Goal: Use online tool/utility: Utilize a website feature to perform a specific function

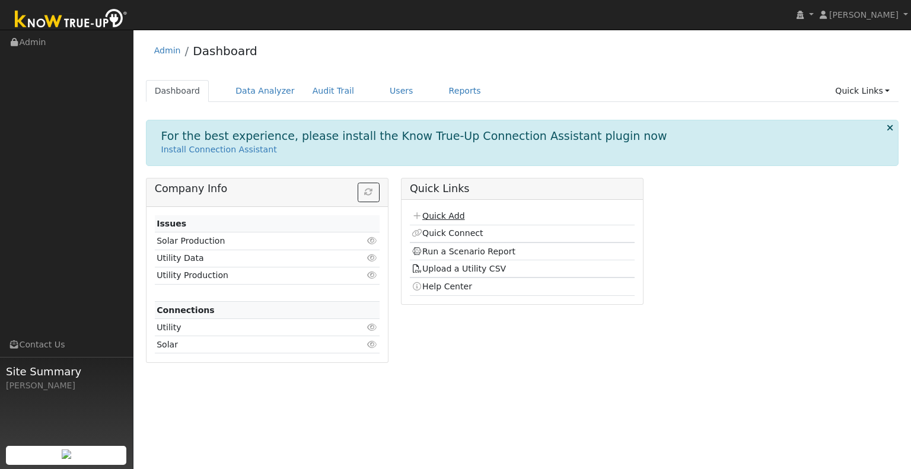
click at [448, 214] on link "Quick Add" at bounding box center [438, 215] width 53 height 9
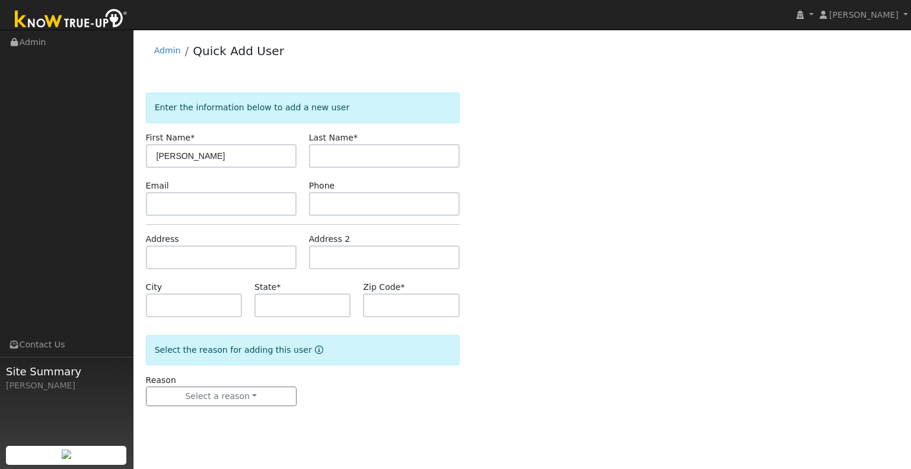
type input "Richard"
type input "Munoz"
type input "CA"
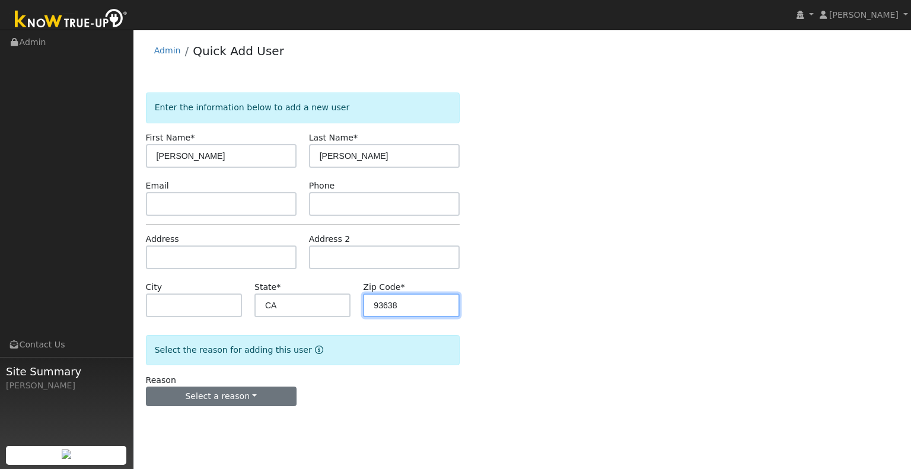
type input "93638"
click at [225, 403] on button "Select a reason" at bounding box center [221, 397] width 151 height 20
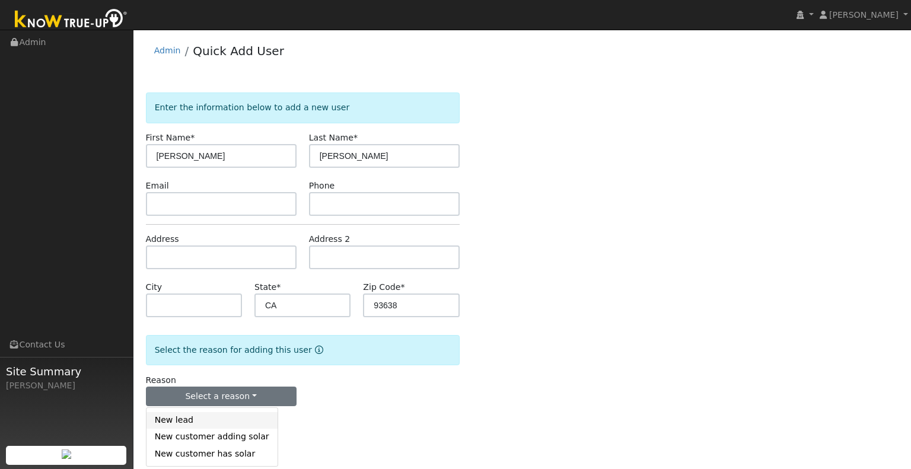
click at [223, 425] on link "New lead" at bounding box center [212, 420] width 131 height 17
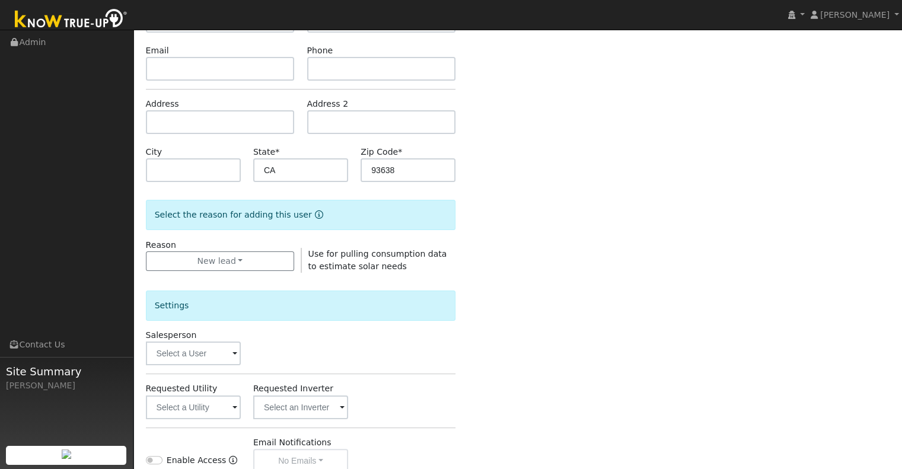
scroll to position [297, 0]
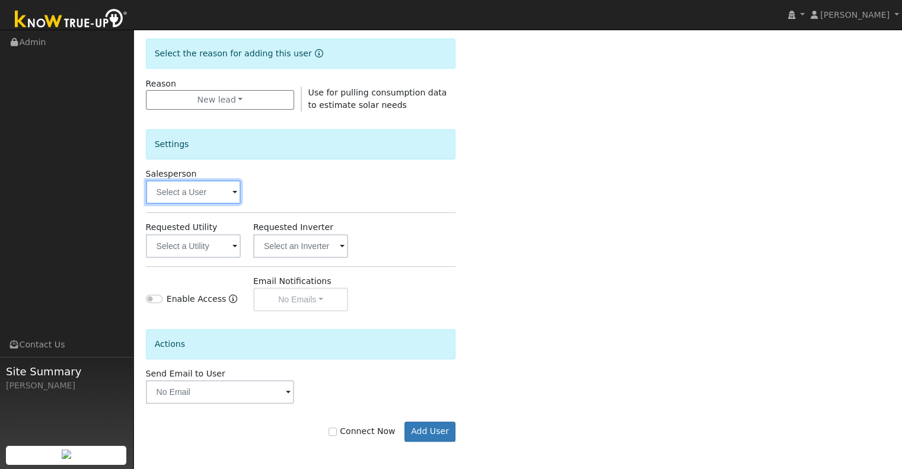
click at [192, 195] on input "text" at bounding box center [193, 192] width 95 height 24
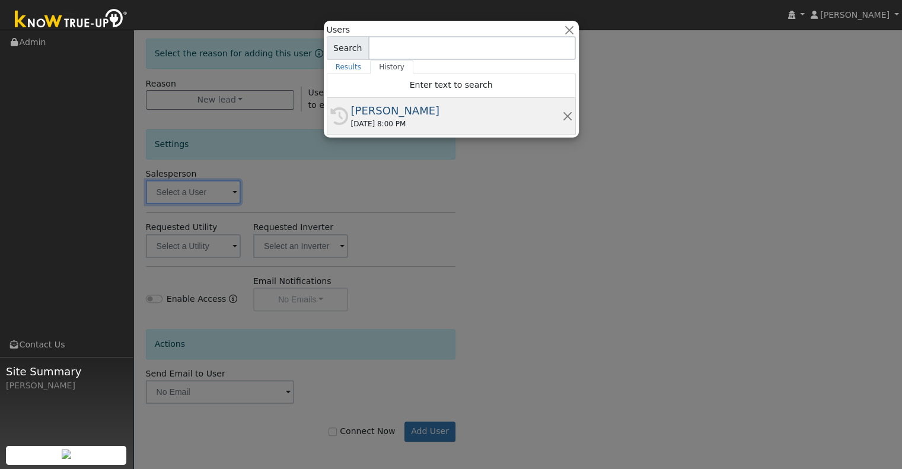
click at [394, 119] on div "09/12/2025 8:00 PM" at bounding box center [456, 124] width 211 height 11
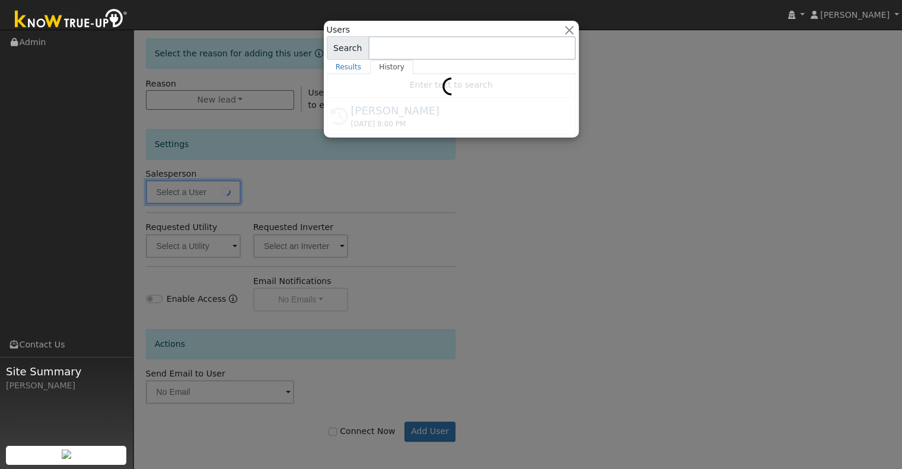
type input "[PERSON_NAME]"
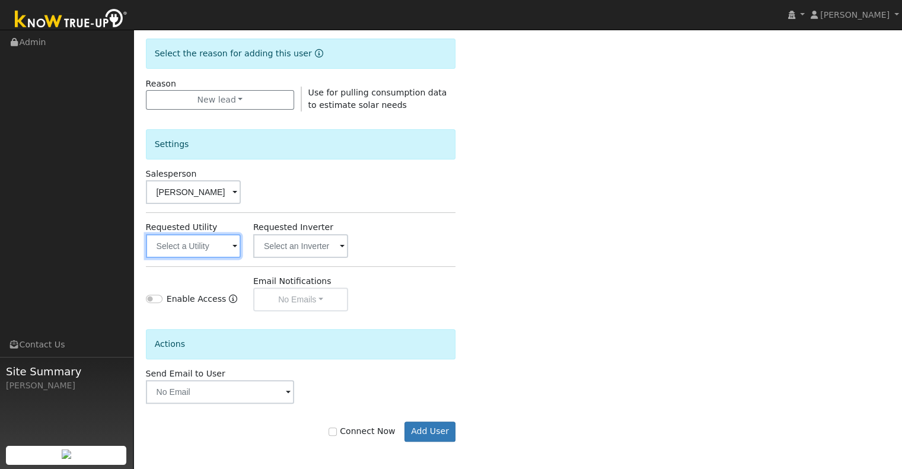
click at [185, 249] on input "text" at bounding box center [193, 246] width 95 height 24
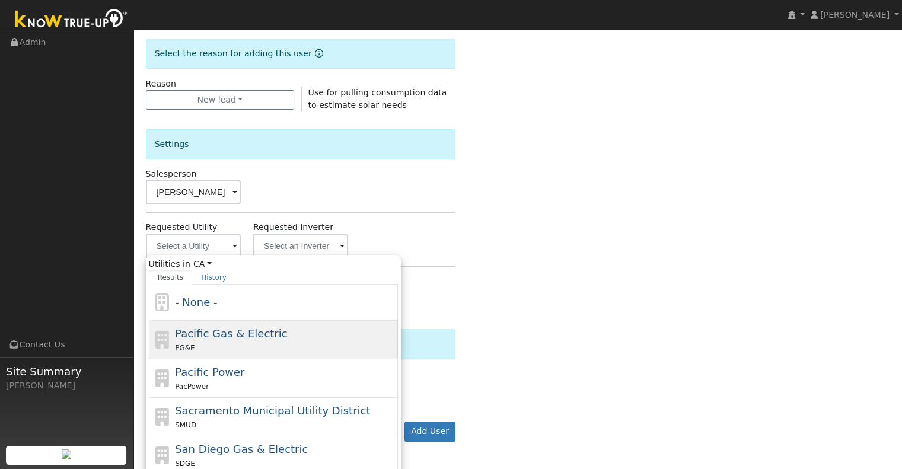
click at [265, 329] on span "Pacific Gas & Electric" at bounding box center [231, 333] width 112 height 12
type input "Pacific Gas & Electric"
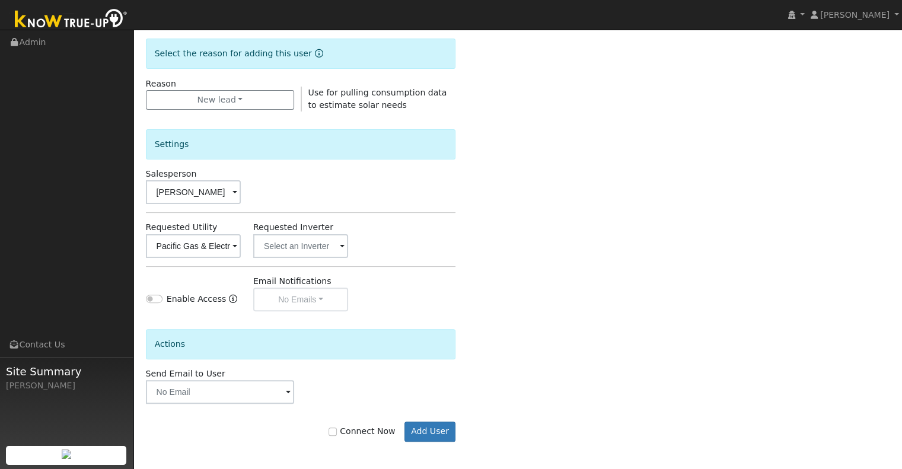
click at [341, 435] on label "Connect Now" at bounding box center [362, 431] width 66 height 12
click at [337, 435] on input "Connect Now" at bounding box center [333, 432] width 8 height 8
checkbox input "true"
click at [429, 434] on button "Add User" at bounding box center [431, 432] width 52 height 20
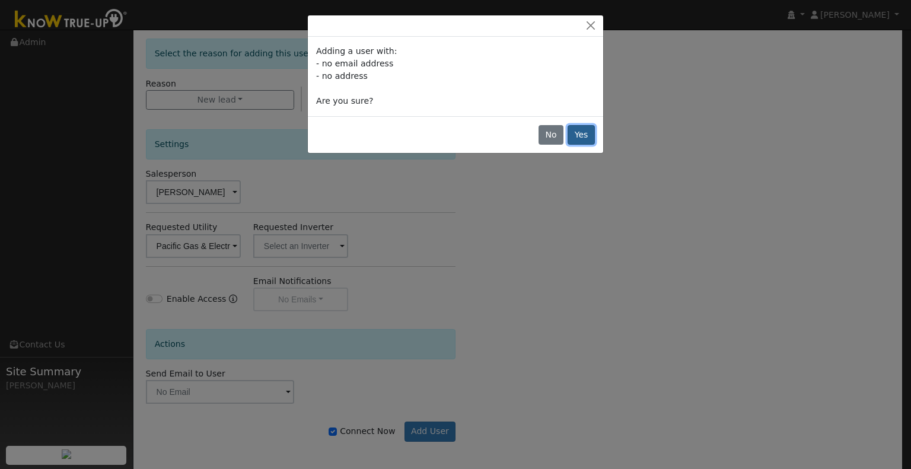
click at [584, 132] on button "Yes" at bounding box center [581, 135] width 27 height 20
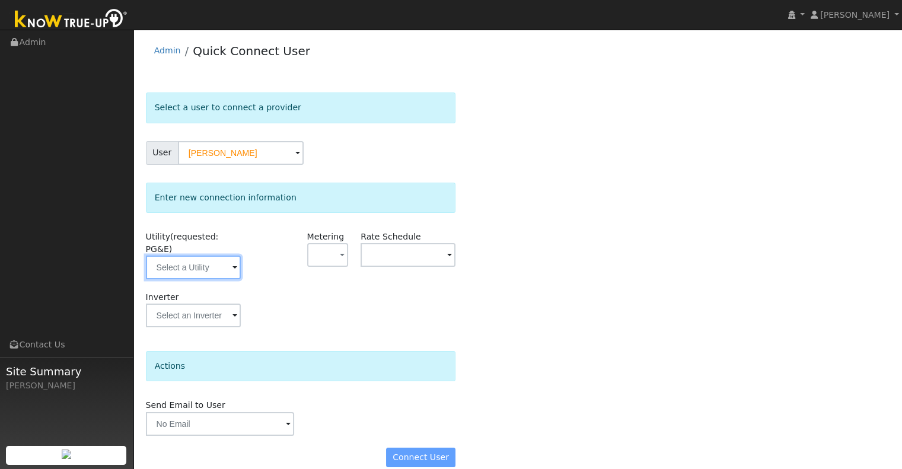
click at [186, 256] on input "text" at bounding box center [193, 268] width 95 height 24
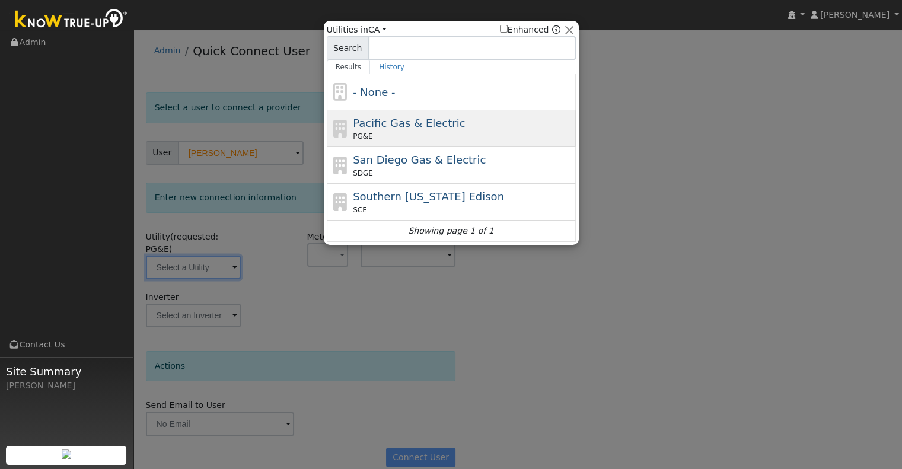
click at [367, 128] on span "Pacific Gas & Electric" at bounding box center [409, 123] width 112 height 12
type input "PG&E"
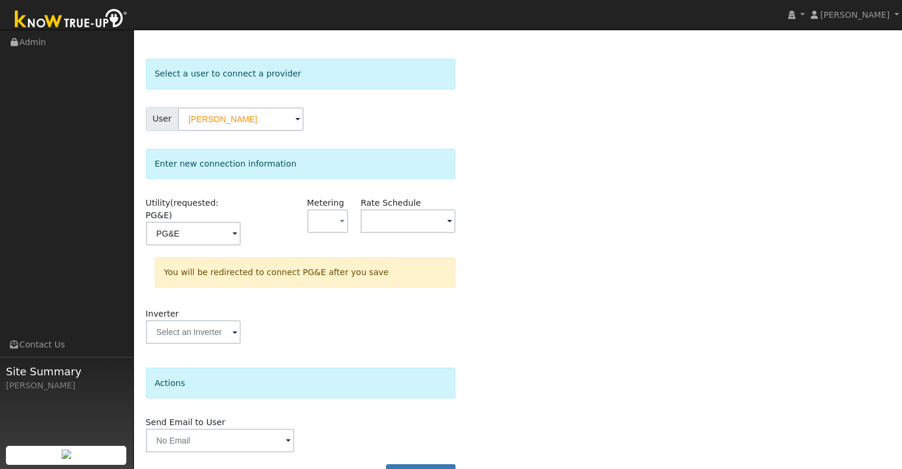
scroll to position [53, 0]
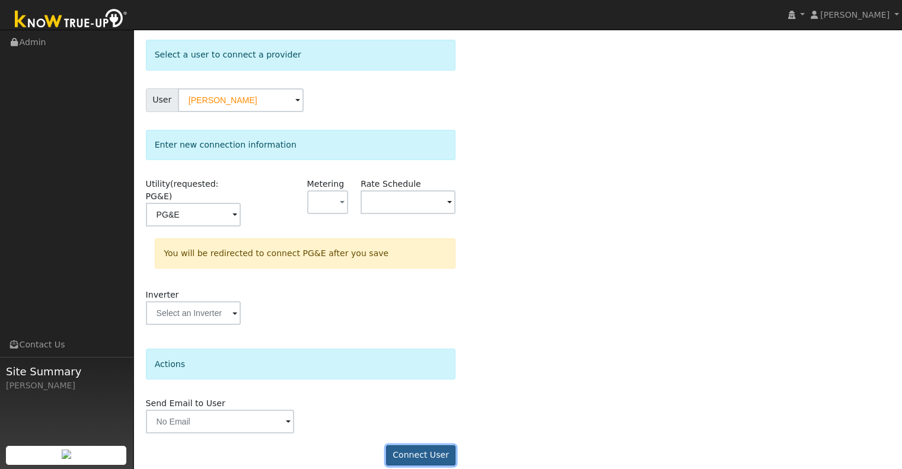
click at [414, 445] on button "Connect User" at bounding box center [421, 455] width 70 height 20
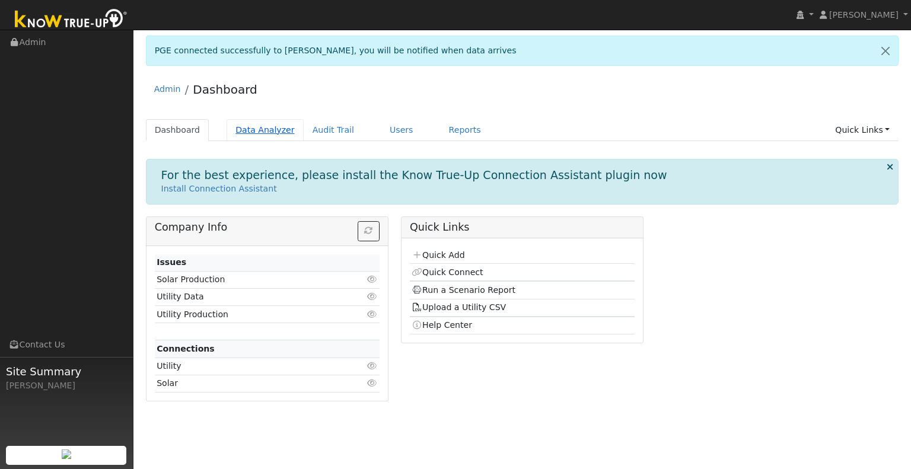
click at [260, 133] on link "Data Analyzer" at bounding box center [265, 130] width 77 height 22
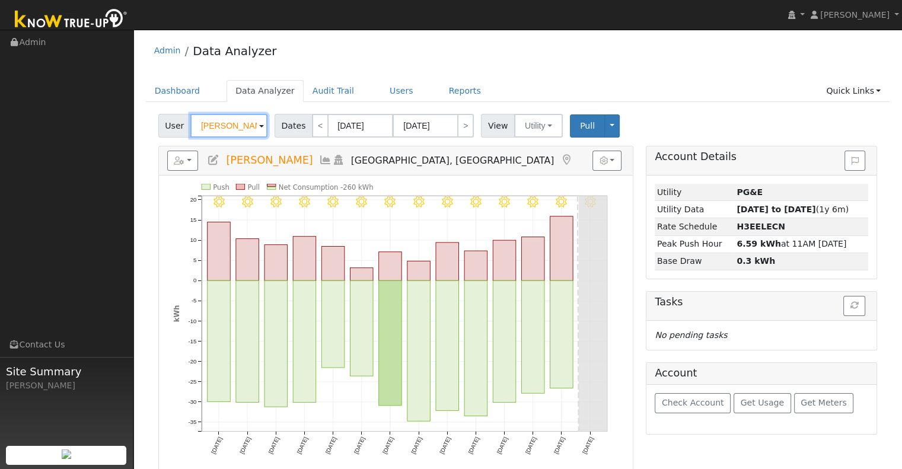
click at [241, 133] on input "Wendy Newkirk" at bounding box center [228, 126] width 77 height 24
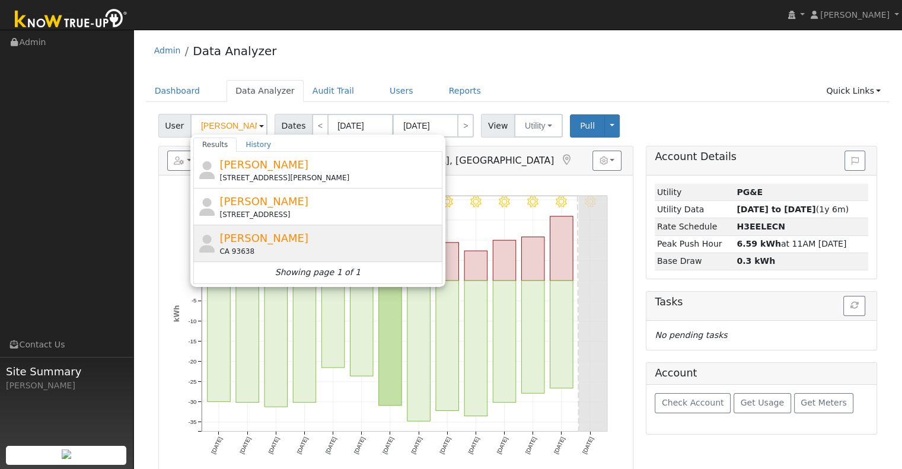
click at [272, 243] on span "[PERSON_NAME]" at bounding box center [263, 238] width 89 height 12
type input "[PERSON_NAME]"
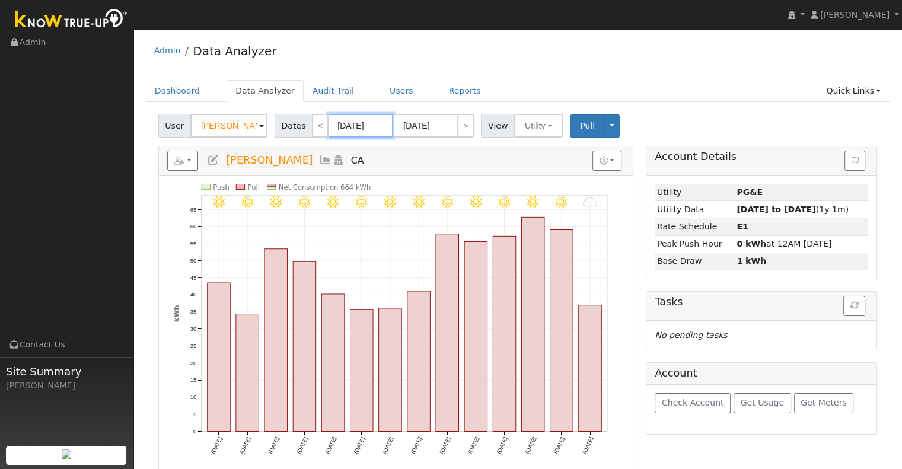
click at [370, 128] on input "09/05/2025" at bounding box center [360, 126] width 65 height 24
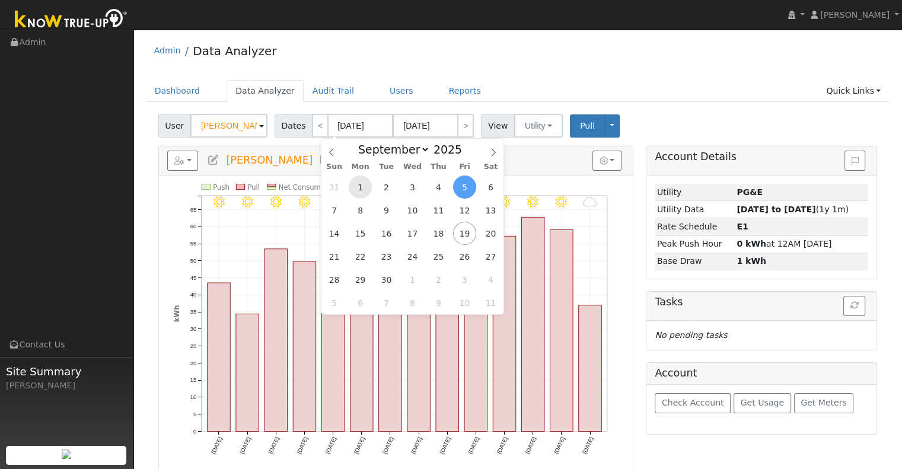
click at [366, 184] on span "1" at bounding box center [360, 187] width 23 height 23
type input "09/01/2025"
type input "09/30/2025"
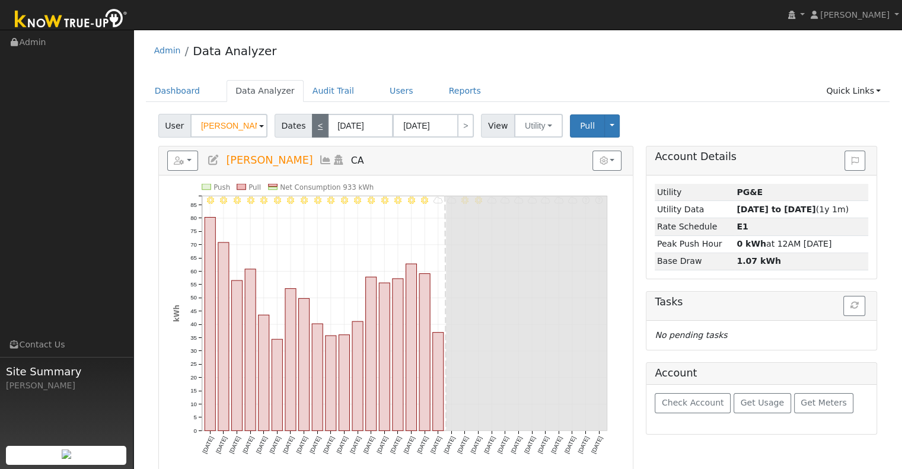
click at [314, 129] on link "<" at bounding box center [320, 126] width 17 height 24
type input "08/01/2025"
type input "08/31/2025"
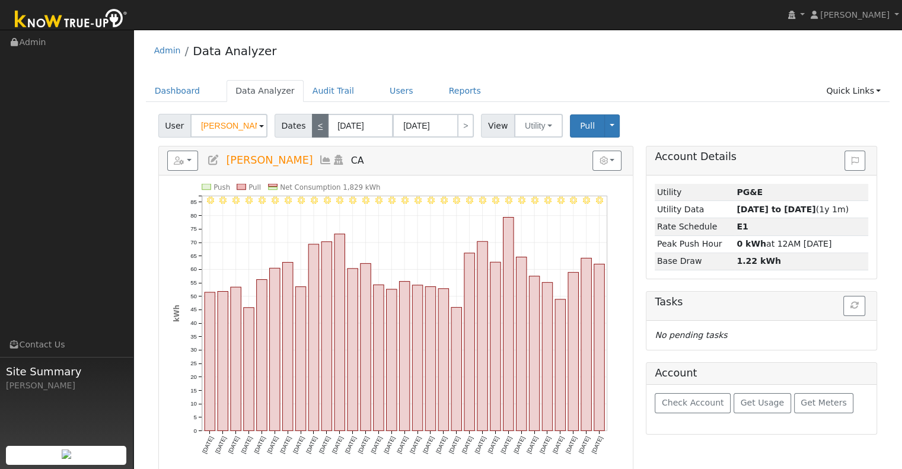
click at [314, 129] on link "<" at bounding box center [320, 126] width 17 height 24
type input "07/01/2025"
type input "07/31/2025"
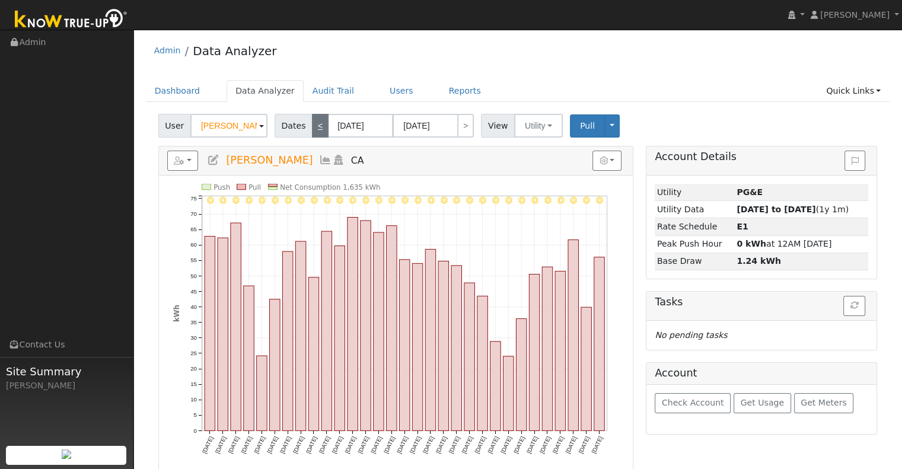
click at [314, 129] on link "<" at bounding box center [320, 126] width 17 height 24
type input "06/01/2025"
type input "06/30/2025"
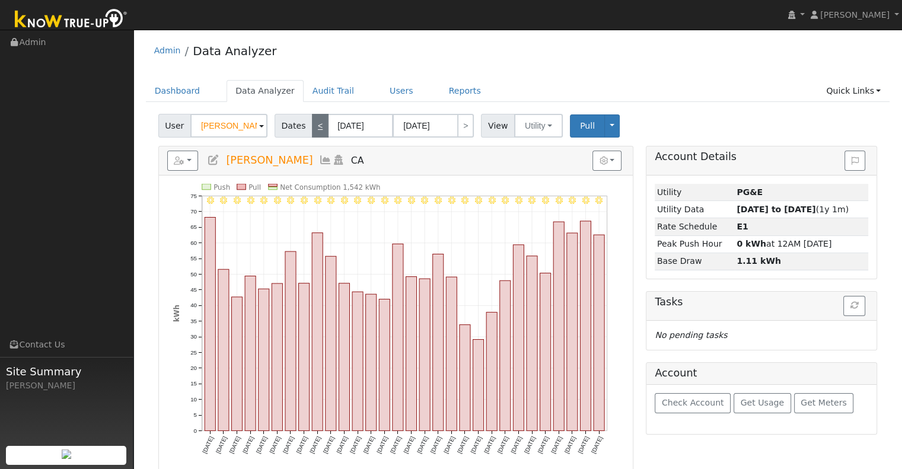
click at [314, 129] on link "<" at bounding box center [320, 126] width 17 height 24
type input "05/01/2025"
type input "05/31/2025"
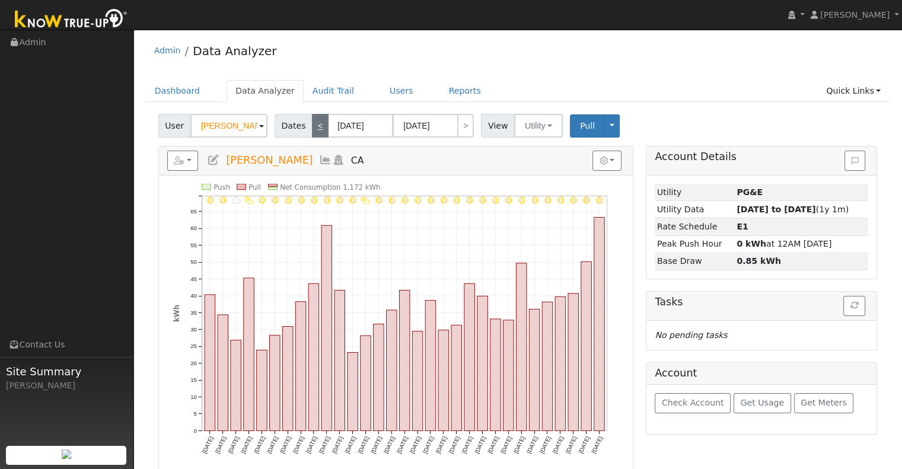
click at [314, 129] on link "<" at bounding box center [320, 126] width 17 height 24
type input "04/01/2025"
type input "04/30/2025"
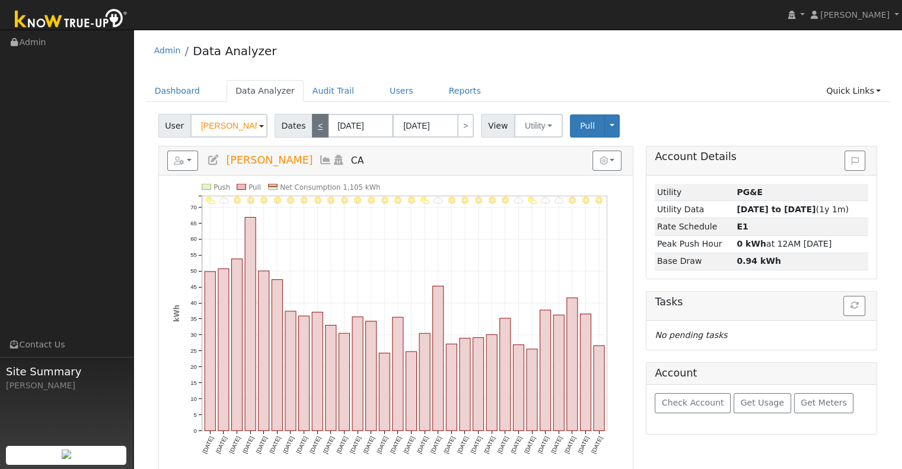
click at [314, 129] on link "<" at bounding box center [320, 126] width 17 height 24
type input "03/01/2025"
type input "03/31/2025"
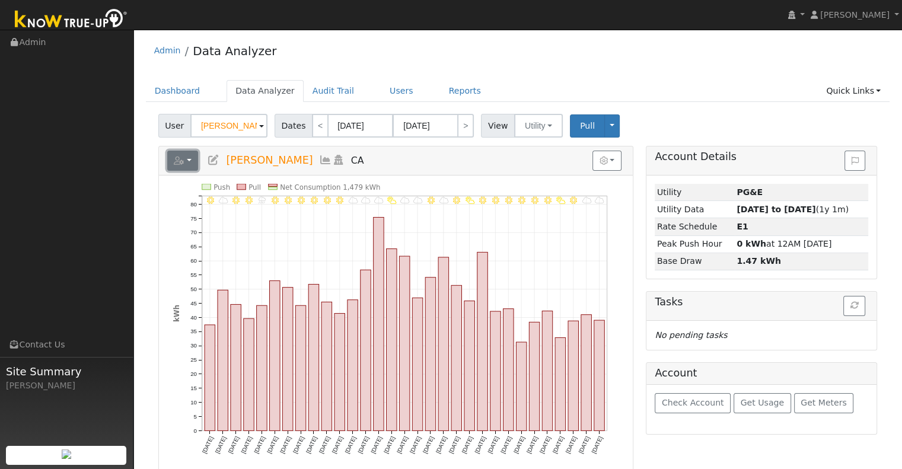
click at [186, 163] on button "button" at bounding box center [182, 161] width 31 height 20
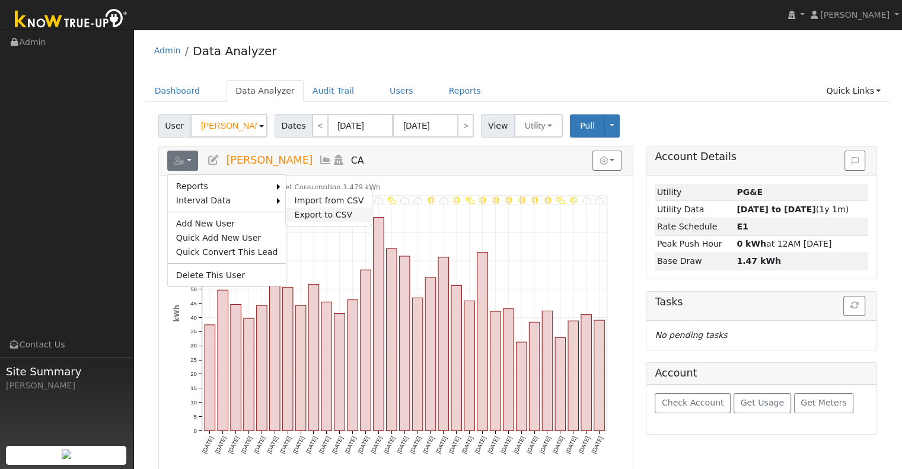
click at [302, 215] on link "Export to CSV" at bounding box center [329, 215] width 86 height 14
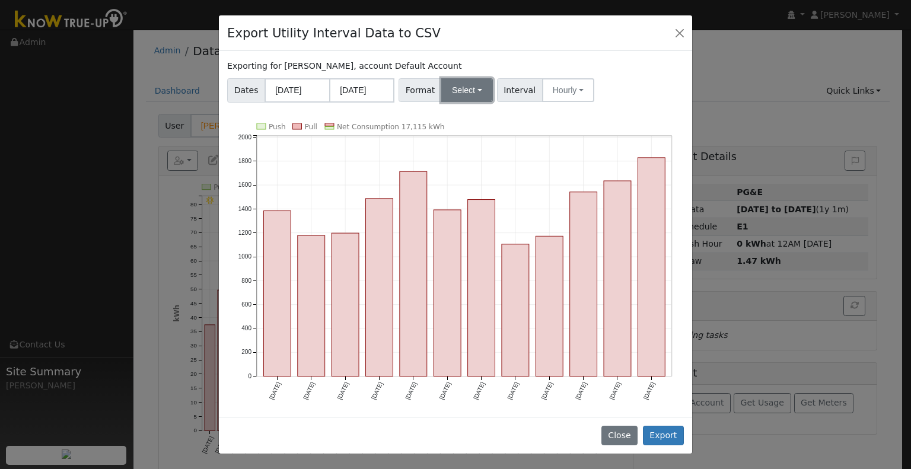
click at [470, 87] on button "Select" at bounding box center [467, 90] width 52 height 24
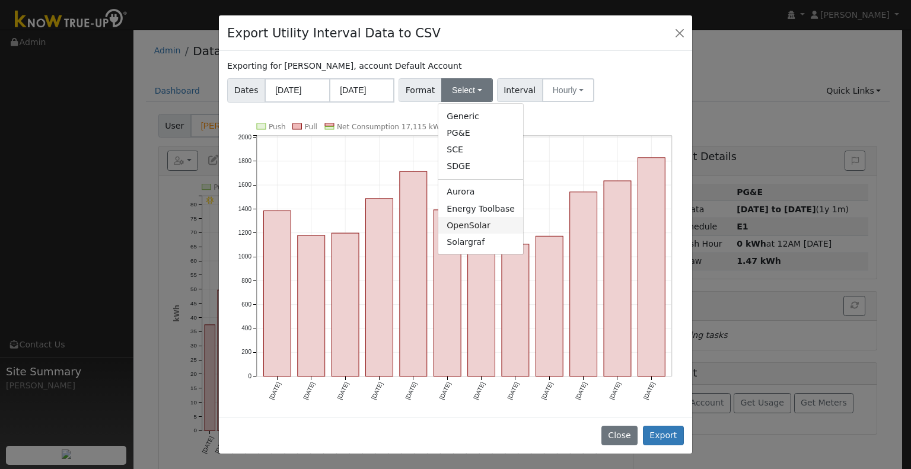
click at [472, 230] on link "OpenSolar" at bounding box center [480, 225] width 85 height 17
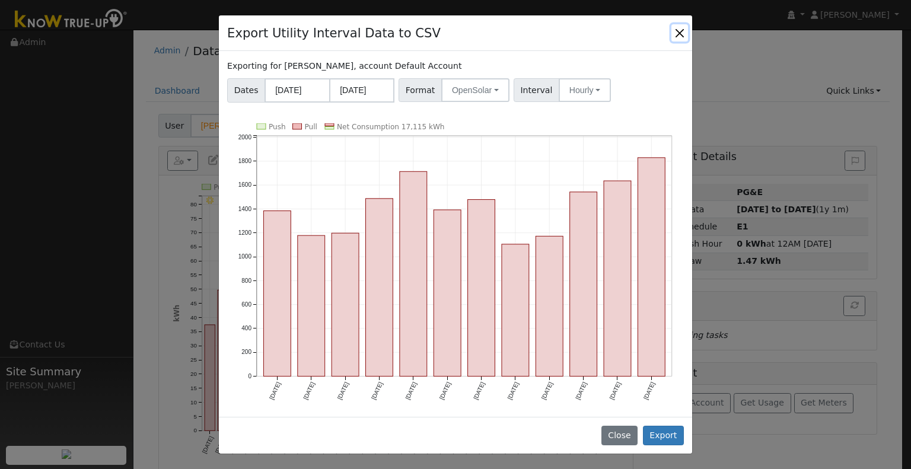
click at [681, 32] on button "Close" at bounding box center [679, 32] width 17 height 17
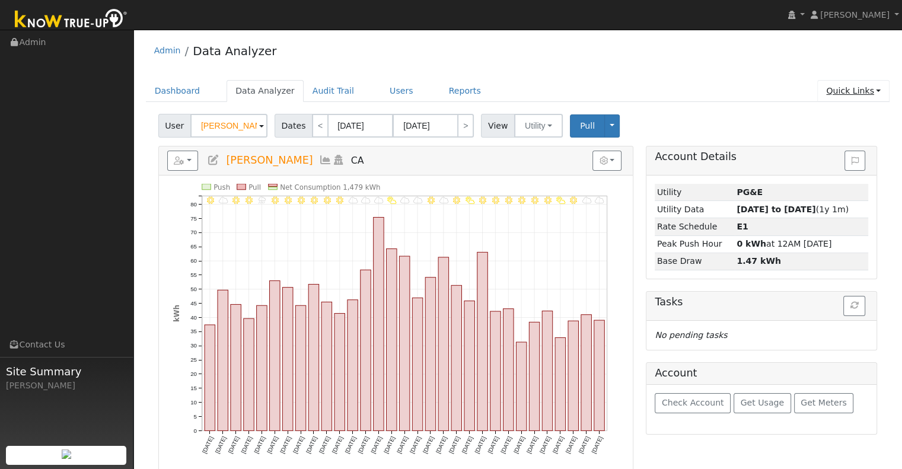
click at [848, 87] on link "Quick Links" at bounding box center [853, 91] width 72 height 22
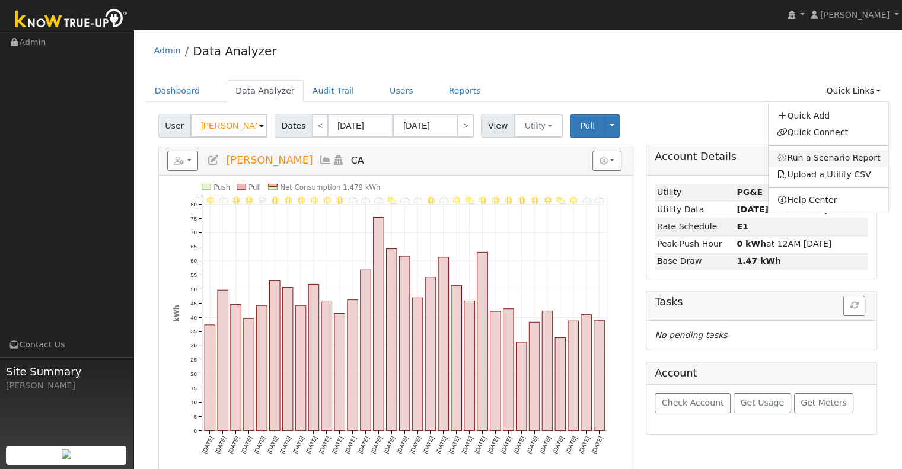
click at [840, 156] on link "Run a Scenario Report" at bounding box center [829, 158] width 120 height 17
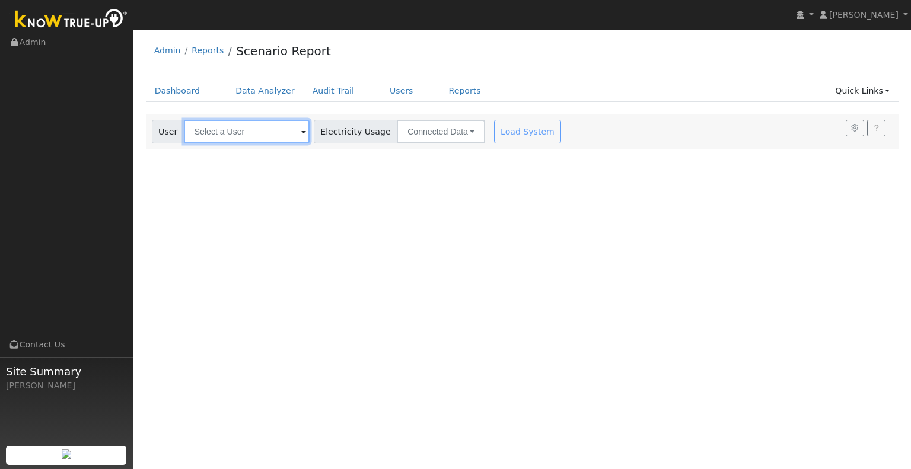
click at [250, 130] on input "text" at bounding box center [247, 132] width 126 height 24
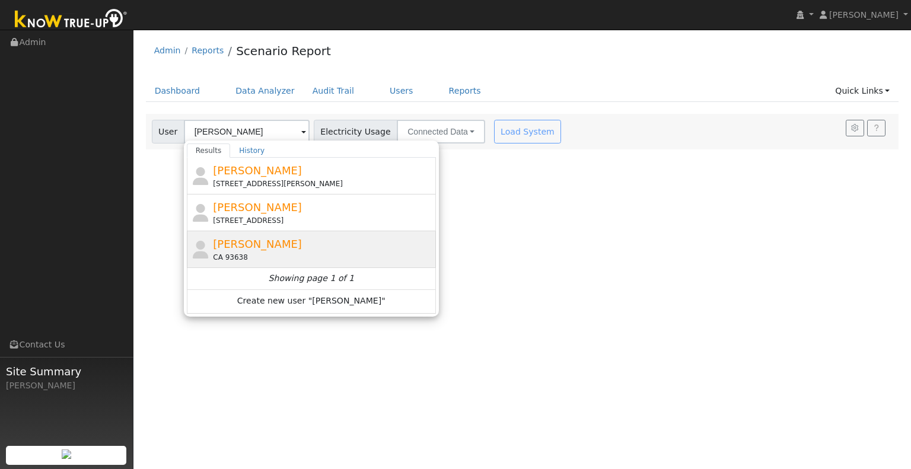
click at [261, 241] on span "[PERSON_NAME]" at bounding box center [257, 244] width 89 height 12
type input "[PERSON_NAME]"
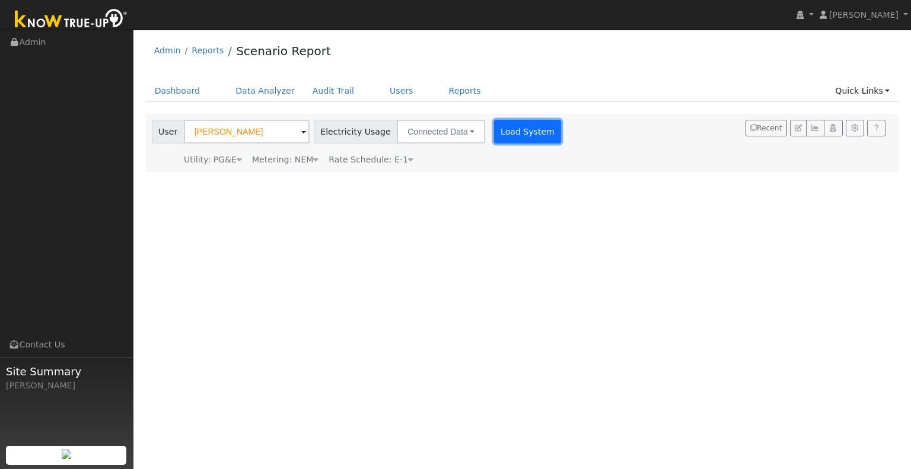
click at [520, 134] on button "Load System" at bounding box center [528, 132] width 68 height 24
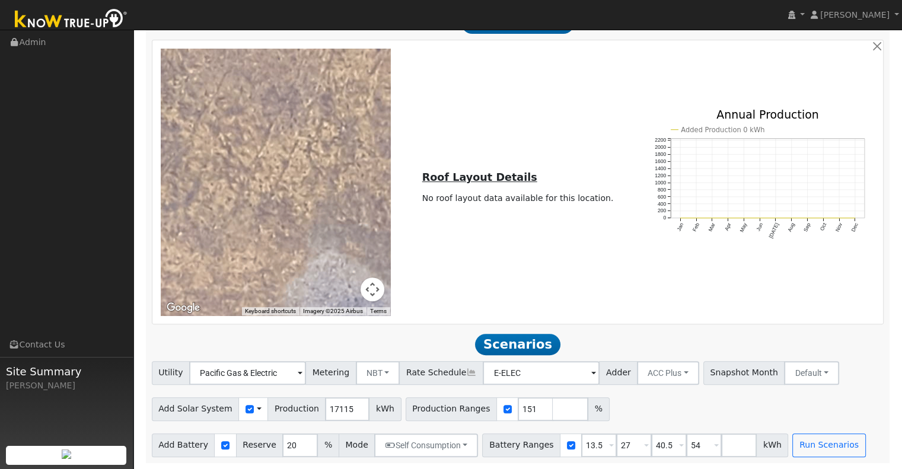
scroll to position [435, 0]
click at [553, 410] on input "number" at bounding box center [571, 409] width 36 height 24
type input "140"
type input "151"
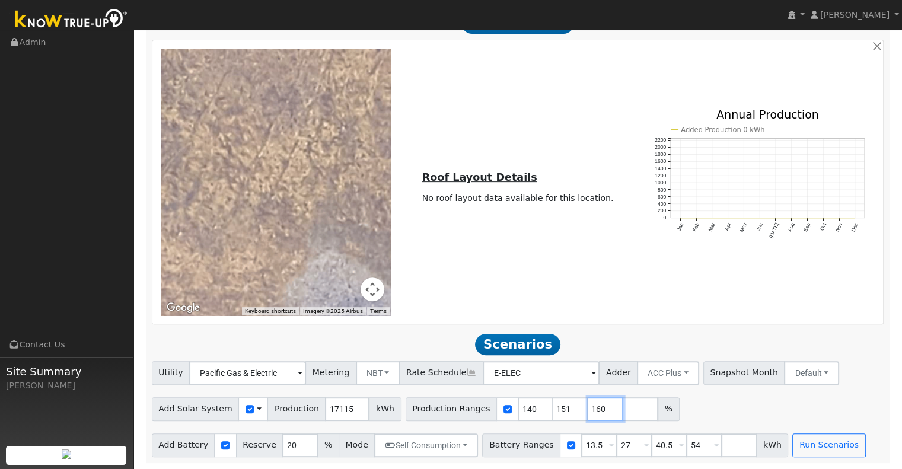
type input "160"
drag, startPoint x: 585, startPoint y: 447, endPoint x: 550, endPoint y: 453, distance: 36.2
click at [550, 453] on div "Battery Ranges 13.5 Overrides Reserve % Mode None None Self Consumption Peak Sa…" at bounding box center [635, 446] width 306 height 24
type input "27"
type input "40.5"
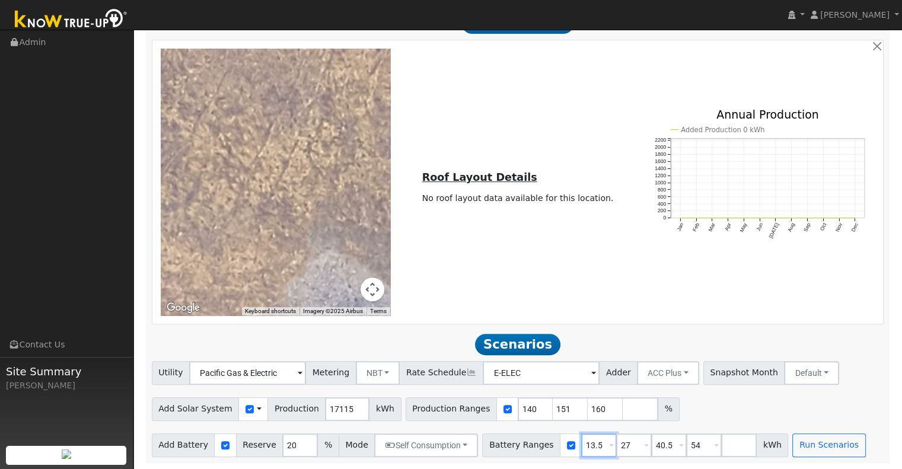
type input "54"
type input "40.5"
type input "54"
type input "5"
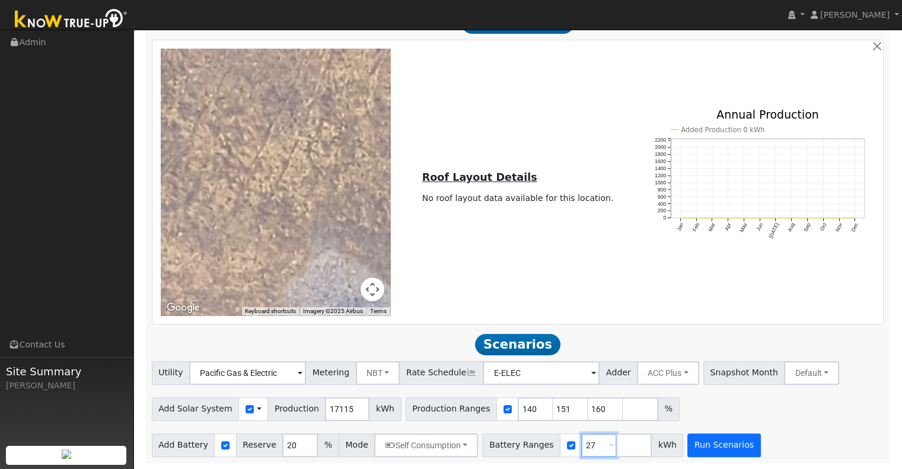
type input "27"
click at [689, 445] on button "Run Scenarios" at bounding box center [723, 446] width 73 height 24
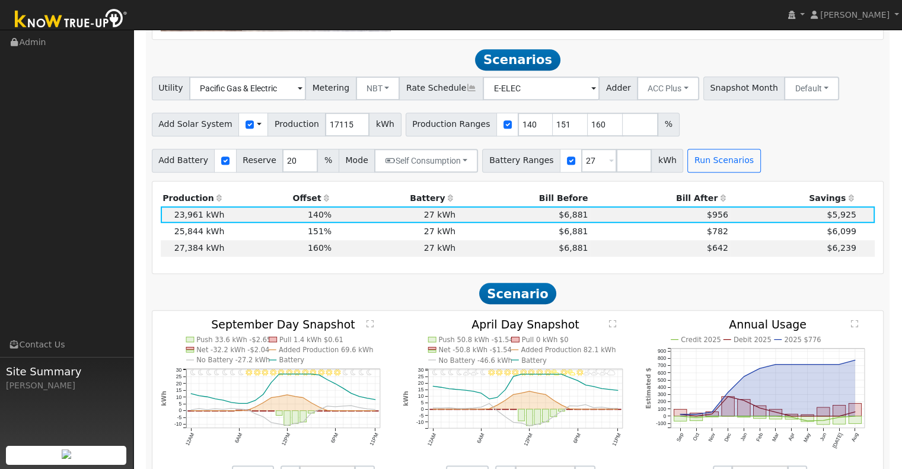
scroll to position [733, 0]
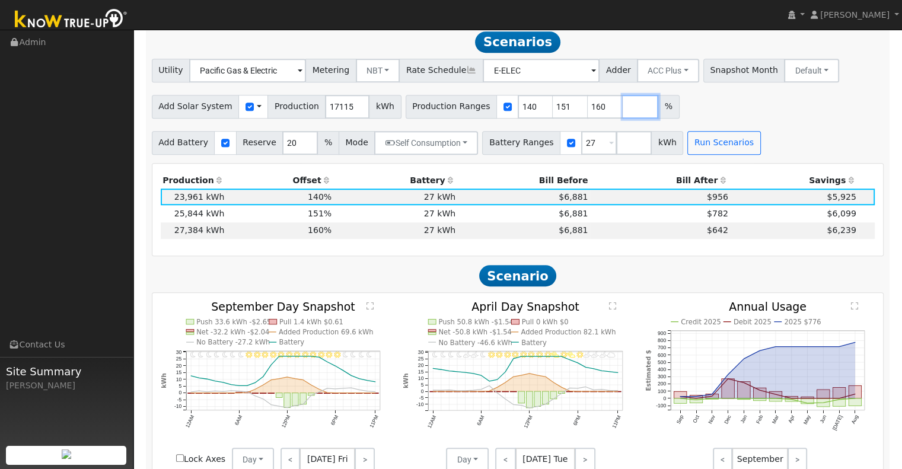
click at [623, 106] on input "number" at bounding box center [641, 107] width 36 height 24
type input "170"
type input "180"
click at [553, 112] on input "151" at bounding box center [571, 107] width 36 height 24
type input "160"
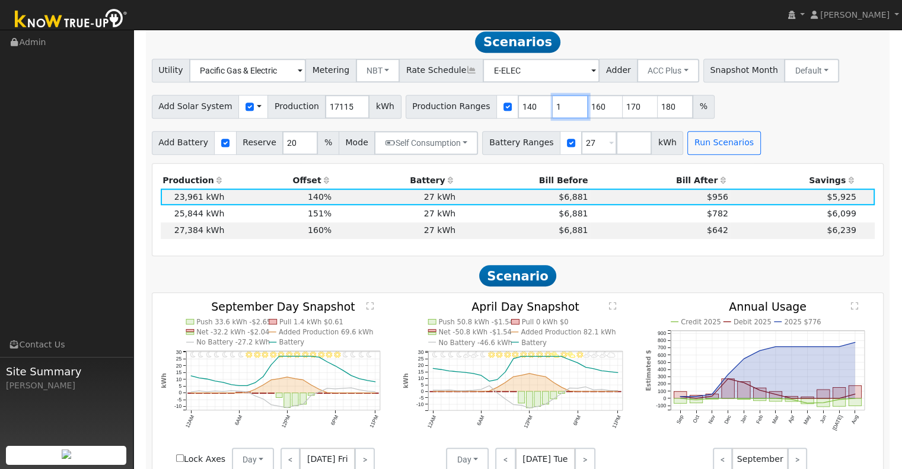
type input "170"
type input "180"
type input "170"
type input "180"
type input "170"
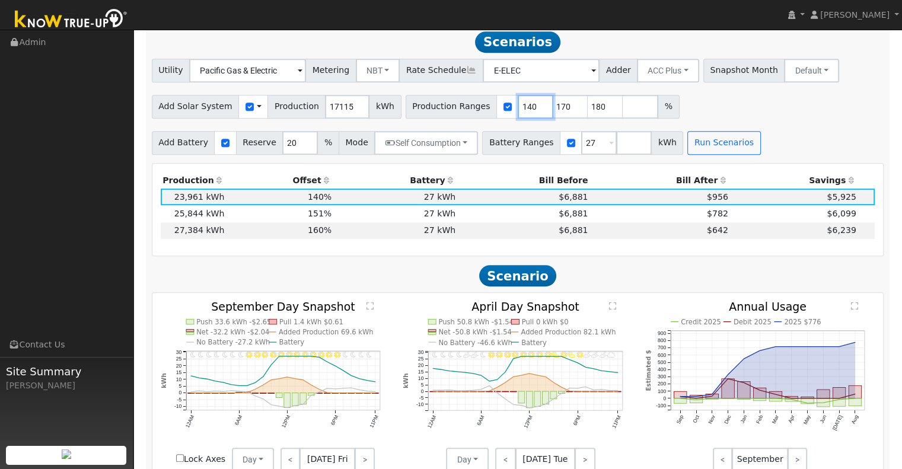
drag, startPoint x: 510, startPoint y: 111, endPoint x: 475, endPoint y: 118, distance: 35.1
click at [475, 118] on div "Production Ranges 140 170 180 %" at bounding box center [543, 107] width 274 height 24
type input "170"
type input "180"
type input "170"
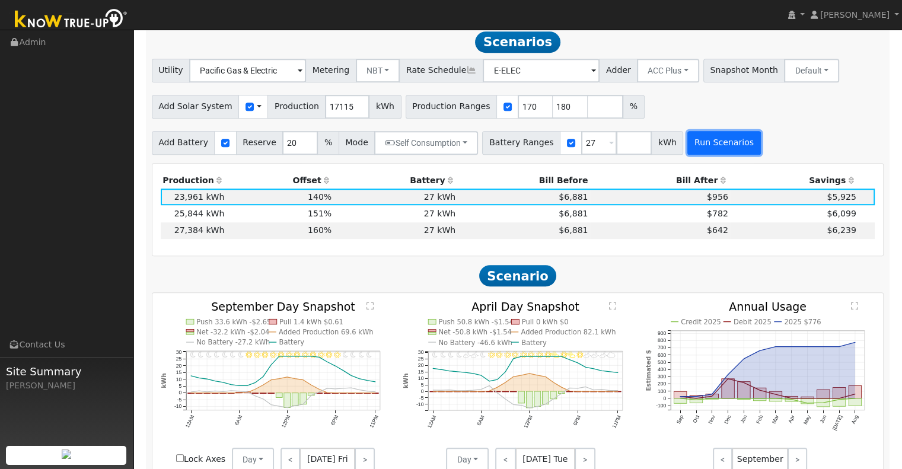
click at [692, 154] on button "Run Scenarios" at bounding box center [723, 143] width 73 height 24
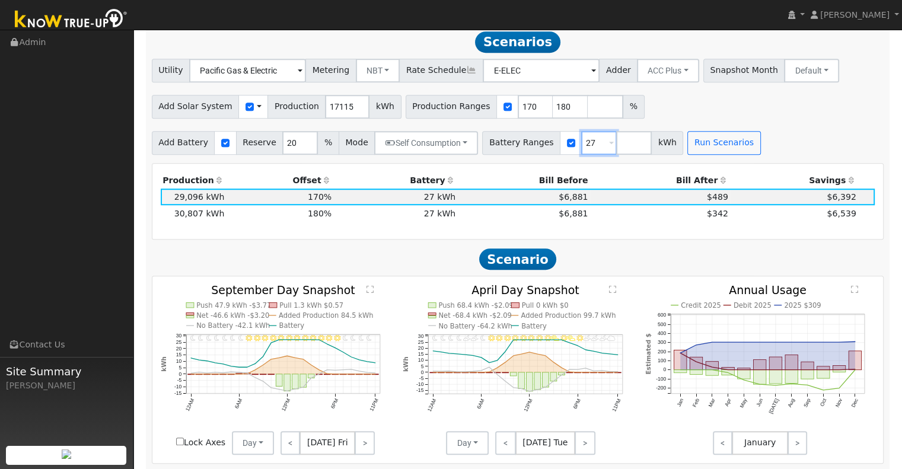
drag, startPoint x: 577, startPoint y: 151, endPoint x: 553, endPoint y: 154, distance: 23.8
click at [553, 154] on div "Battery Ranges 27 Overrides Reserve % Mode None None Self Consumption Peak Savi…" at bounding box center [582, 143] width 201 height 24
type input "40.5"
drag, startPoint x: 511, startPoint y: 113, endPoint x: 477, endPoint y: 118, distance: 34.2
click at [477, 118] on div "Production Ranges 170 180 %" at bounding box center [525, 107] width 239 height 24
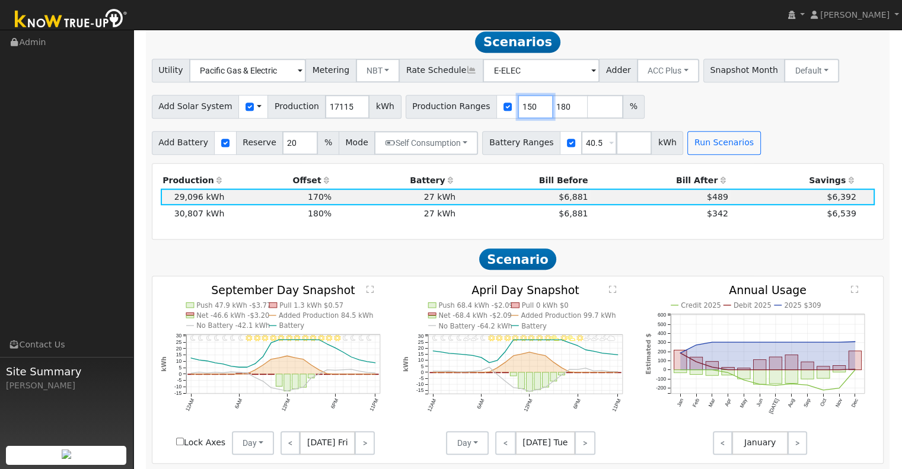
type input "150"
type input "160"
type input "170"
click at [731, 151] on div "Run Scenarios" at bounding box center [726, 143] width 80 height 24
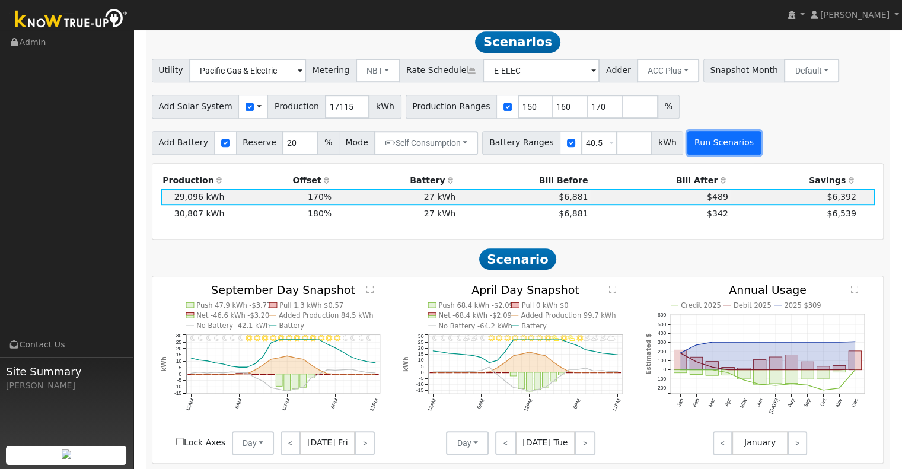
click at [720, 151] on button "Run Scenarios" at bounding box center [723, 143] width 73 height 24
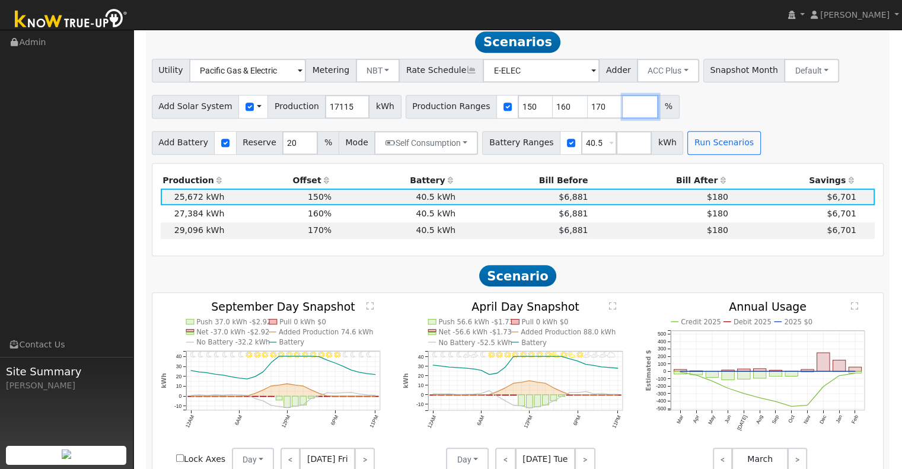
click at [623, 110] on input "number" at bounding box center [641, 107] width 36 height 24
type input "140"
type input "150"
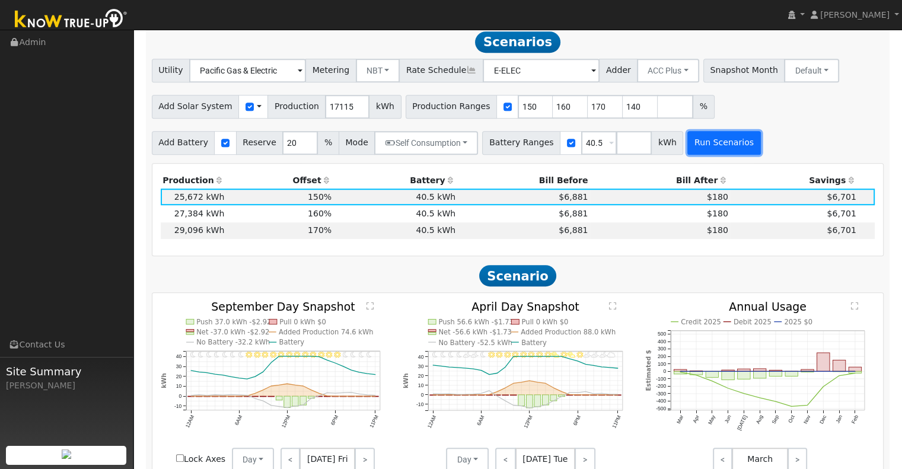
type input "160"
type input "170"
click at [687, 147] on button "Run Scenarios" at bounding box center [723, 143] width 73 height 24
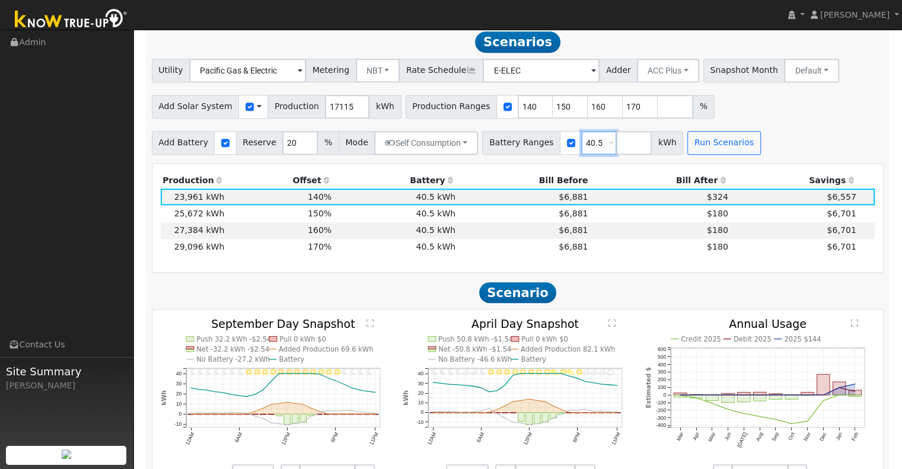
drag, startPoint x: 579, startPoint y: 147, endPoint x: 549, endPoint y: 149, distance: 29.8
click at [549, 149] on div "Battery Ranges 40.5 Overrides Reserve % Mode None None Self Consumption Peak Sa…" at bounding box center [582, 143] width 201 height 24
type input "27"
drag, startPoint x: 508, startPoint y: 113, endPoint x: 475, endPoint y: 113, distance: 33.8
click at [475, 113] on div "Production Ranges 140 150 160 170 %" at bounding box center [560, 107] width 309 height 24
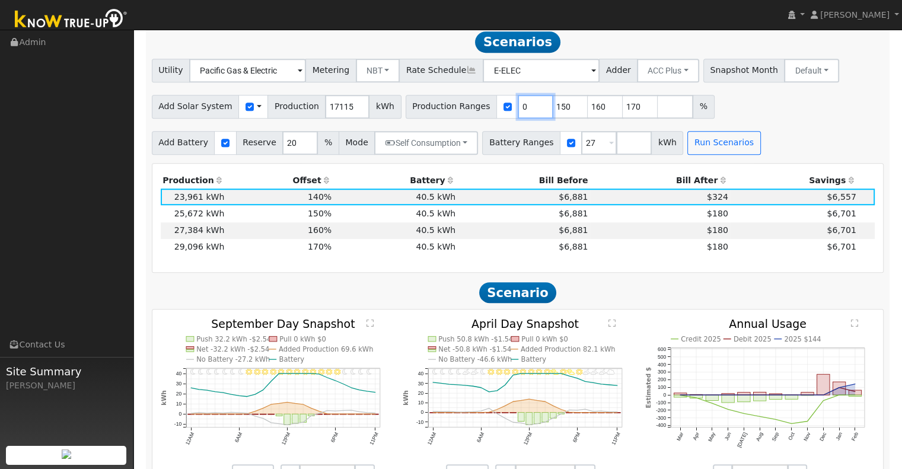
type input "150"
type input "160"
type input "170"
type input "160"
type input "170"
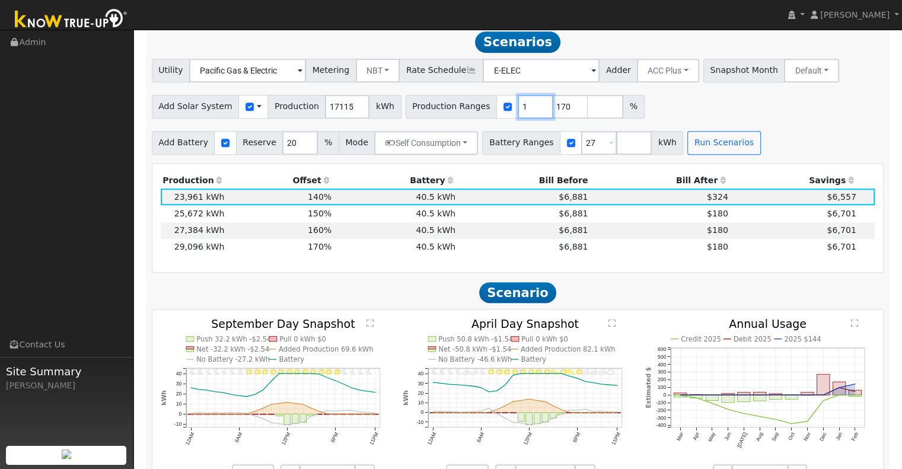
type input "170"
type input "1"
type input "170"
click at [687, 151] on button "Run Scenarios" at bounding box center [723, 143] width 73 height 24
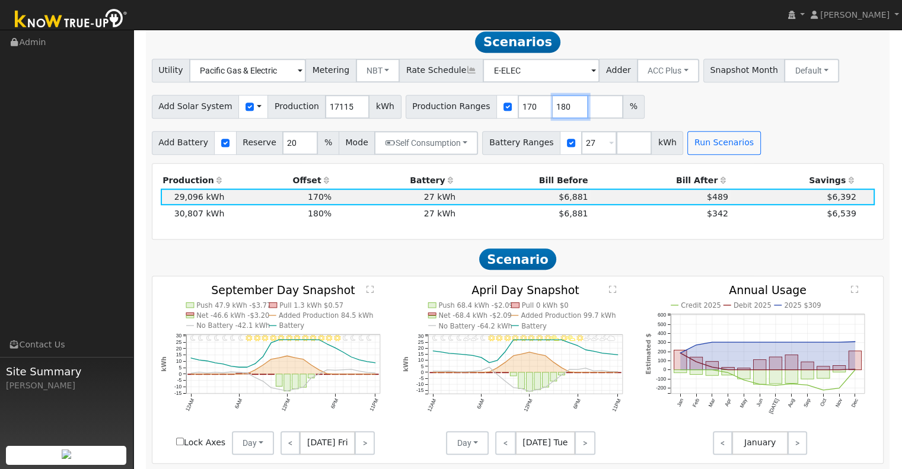
click at [561, 113] on input "180" at bounding box center [571, 107] width 36 height 24
type input "1"
drag, startPoint x: 506, startPoint y: 118, endPoint x: 482, endPoint y: 123, distance: 24.9
click at [482, 119] on div "Production Ranges 170 %" at bounding box center [508, 107] width 204 height 24
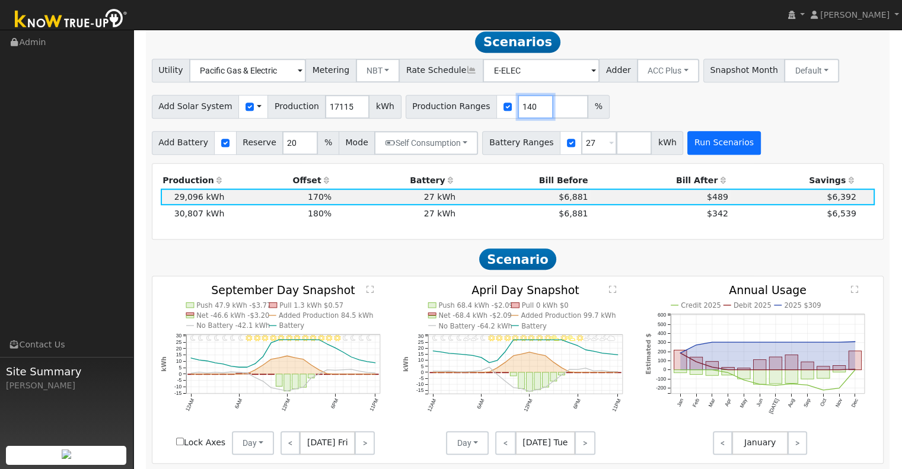
type input "140"
click at [714, 152] on button "Run Scenarios" at bounding box center [723, 143] width 73 height 24
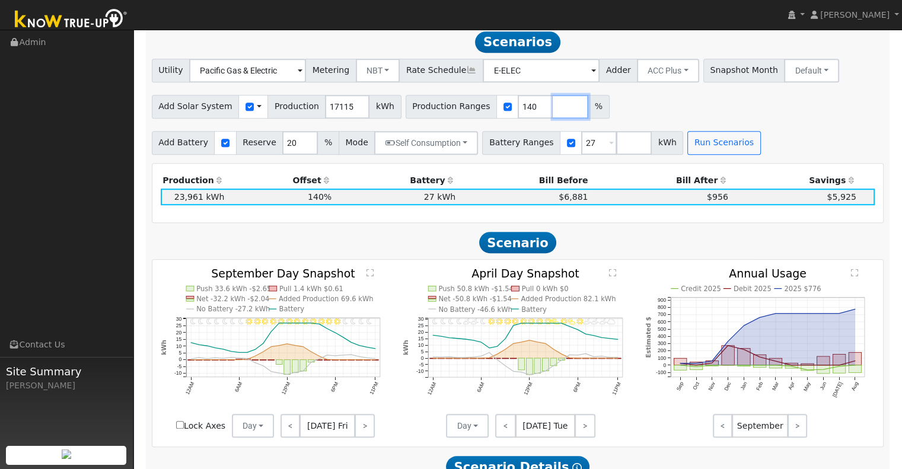
click at [553, 116] on input "number" at bounding box center [571, 107] width 36 height 24
type input "170"
type input "180"
click at [687, 143] on button "Run Scenarios" at bounding box center [723, 143] width 73 height 24
